Goal: Information Seeking & Learning: Learn about a topic

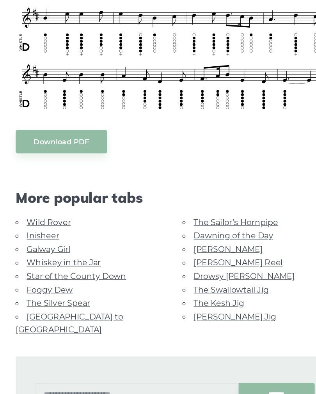
scroll to position [254, 0]
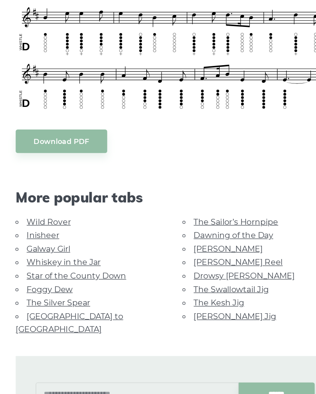
click at [42, 257] on link "Inisheer" at bounding box center [54, 260] width 25 height 7
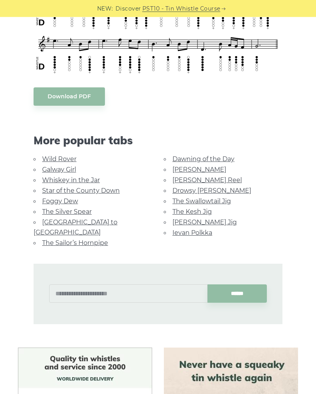
scroll to position [447, 0]
click at [85, 187] on link "Star of the County Down" at bounding box center [81, 190] width 78 height 7
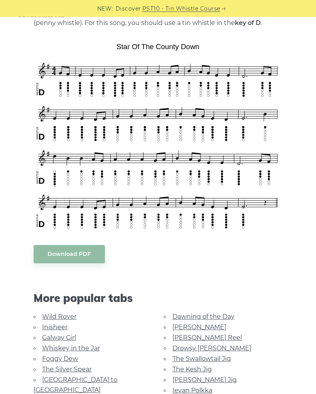
scroll to position [186, 0]
click at [200, 335] on link "[PERSON_NAME] Reel" at bounding box center [207, 337] width 69 height 7
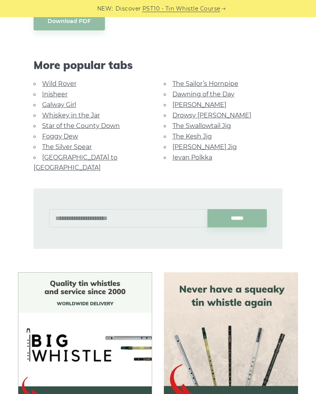
scroll to position [437, 0]
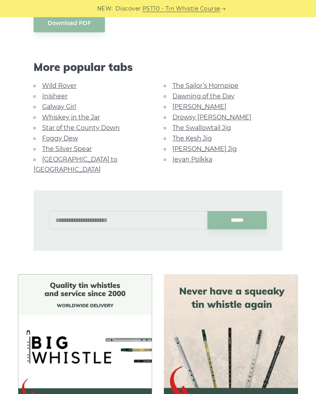
click at [61, 135] on link "Foggy Dew" at bounding box center [60, 138] width 36 height 7
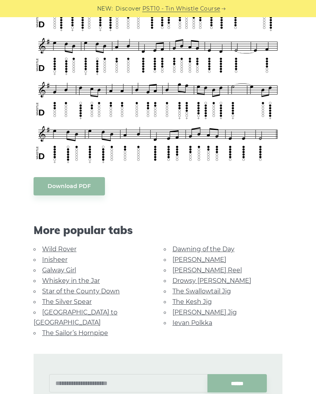
scroll to position [260, 0]
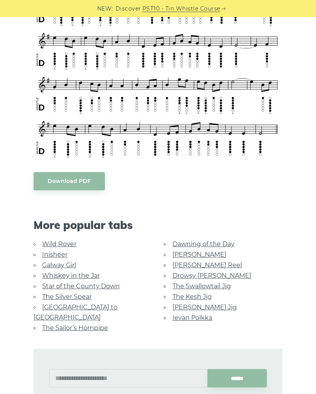
click at [210, 285] on link "The Swallowtail Jig" at bounding box center [202, 286] width 59 height 7
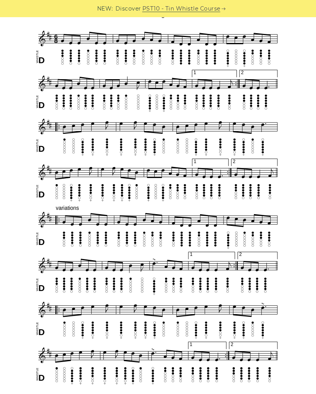
scroll to position [236, 0]
